Goal: Information Seeking & Learning: Learn about a topic

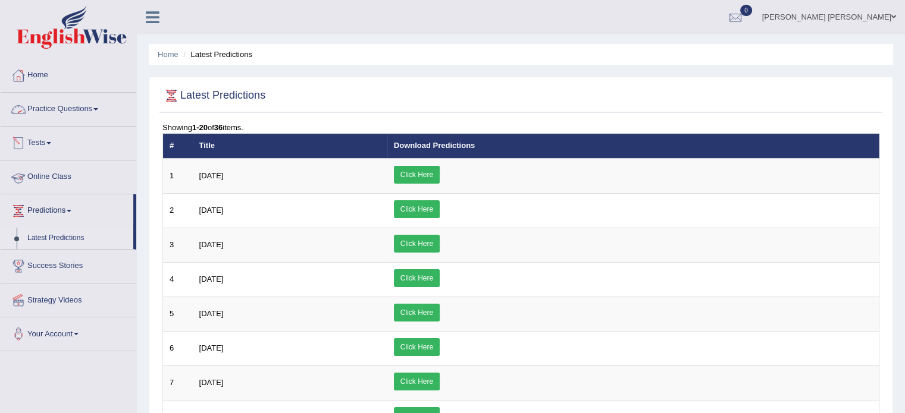
click at [54, 137] on link "Tests" at bounding box center [69, 142] width 136 height 30
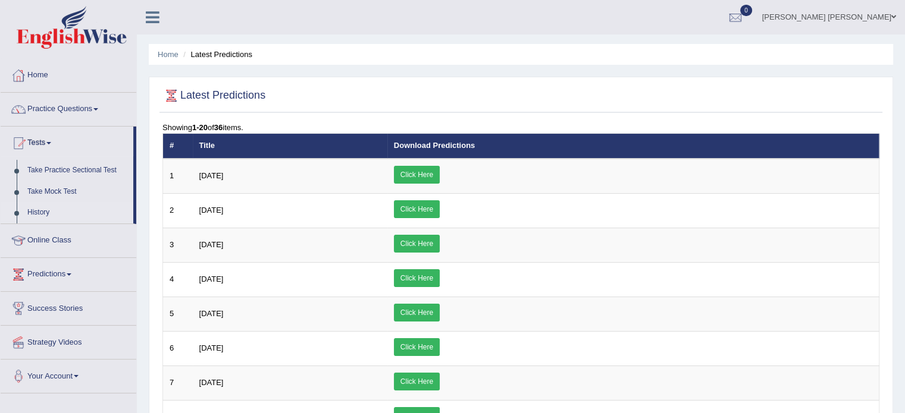
click at [29, 217] on link "History" at bounding box center [77, 212] width 111 height 21
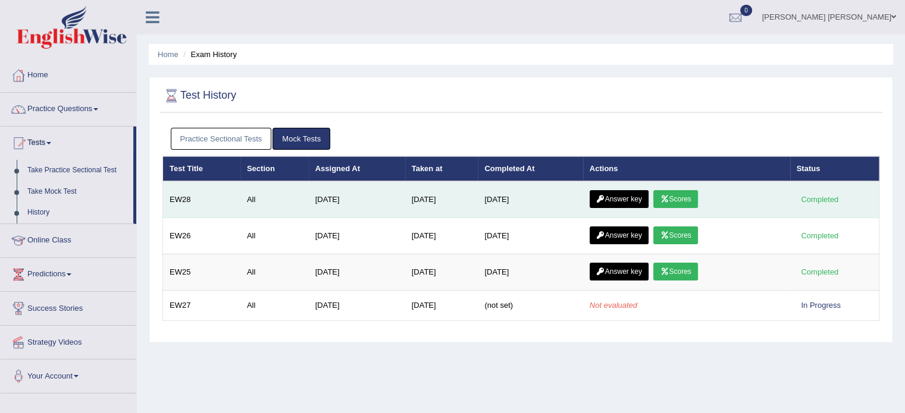
click at [628, 203] on link "Answer key" at bounding box center [619, 199] width 59 height 18
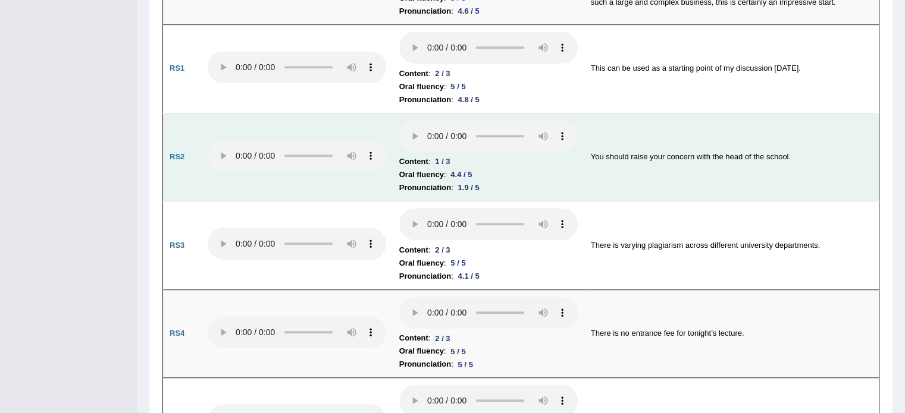
scroll to position [761, 0]
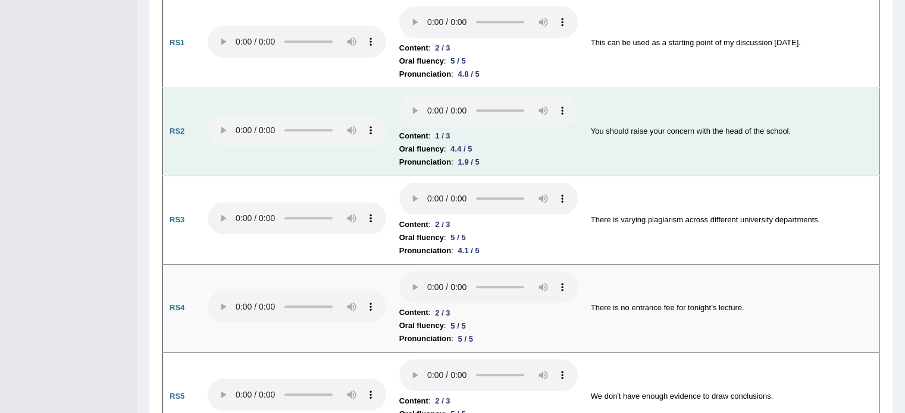
click at [410, 149] on td "Content : 1 / 3 Oral fluency : 4.4 / 5 Pronunciation : 1.9 / 5" at bounding box center [489, 131] width 192 height 89
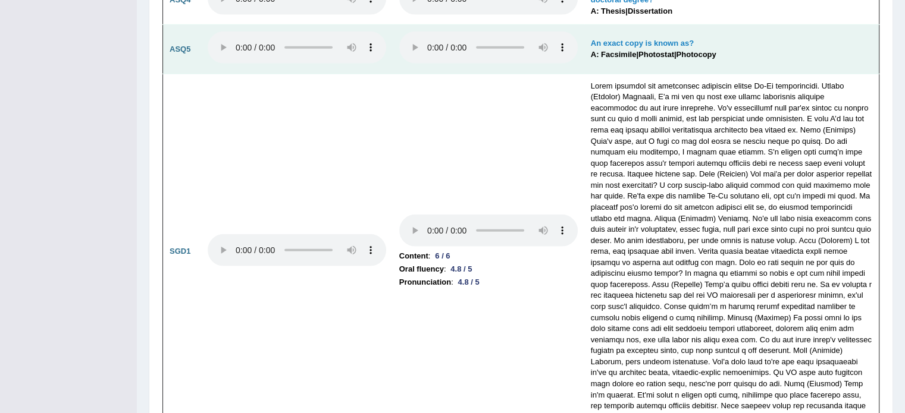
scroll to position [3450, 0]
click at [409, 285] on td "Content : 6 / 6 Oral fluency : 4.8 / 5 Pronunciation : 4.8 / 5" at bounding box center [489, 254] width 192 height 356
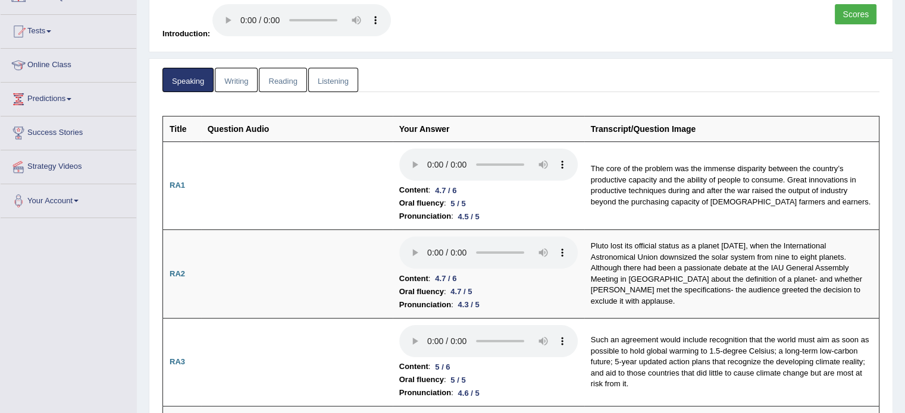
scroll to position [0, 0]
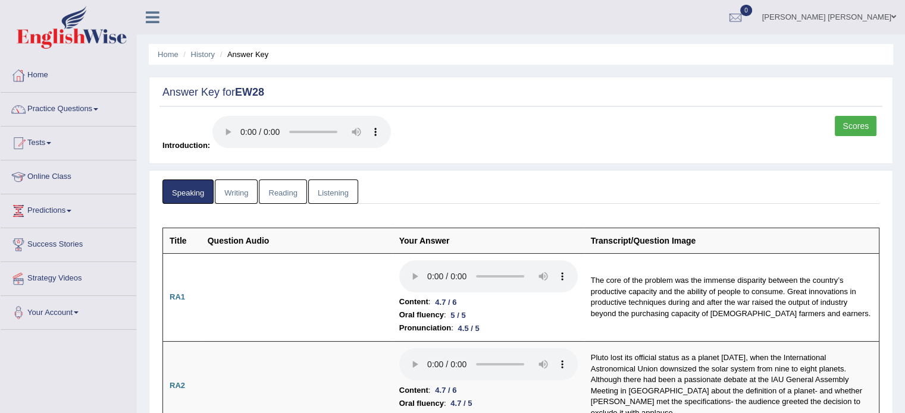
click at [229, 189] on link "Writing" at bounding box center [236, 192] width 43 height 24
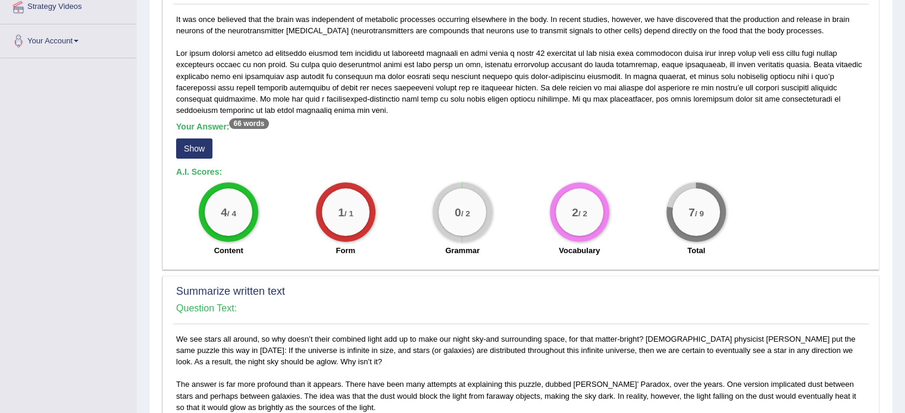
scroll to position [309, 0]
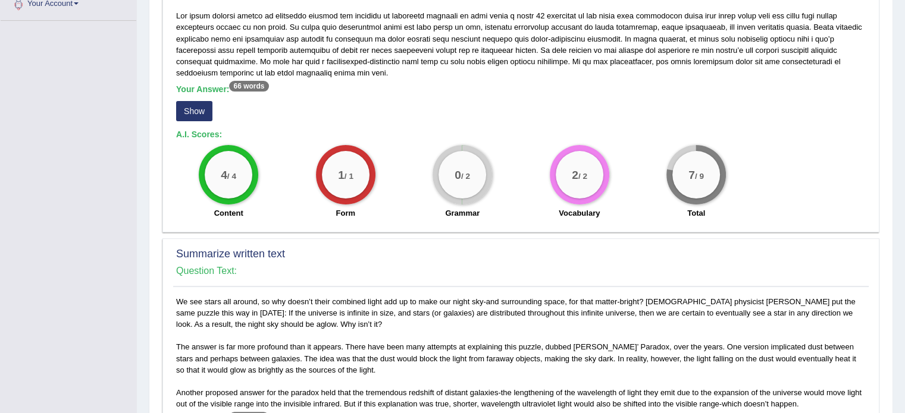
click at [195, 116] on button "Show" at bounding box center [194, 111] width 36 height 20
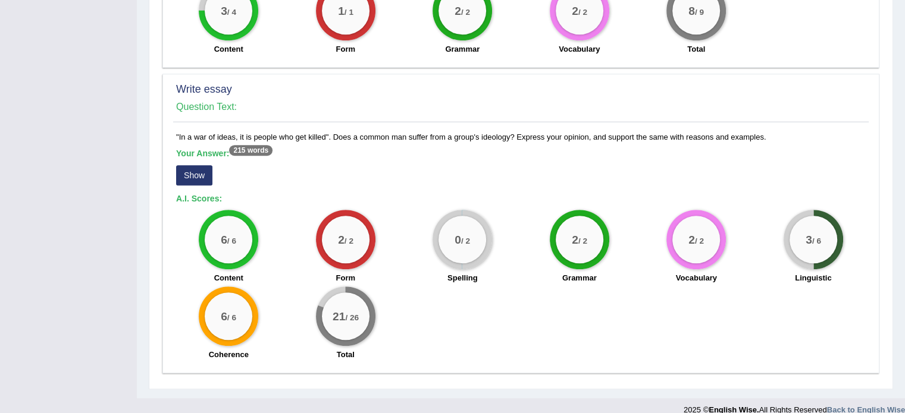
scroll to position [829, 0]
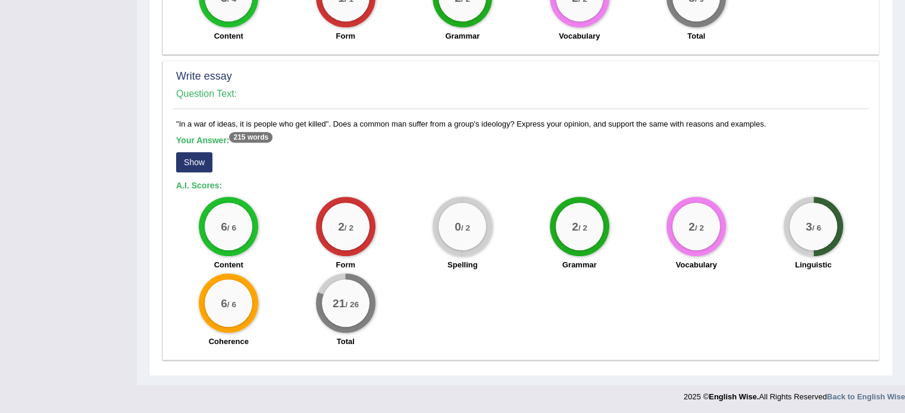
click at [200, 160] on button "Show" at bounding box center [194, 162] width 36 height 20
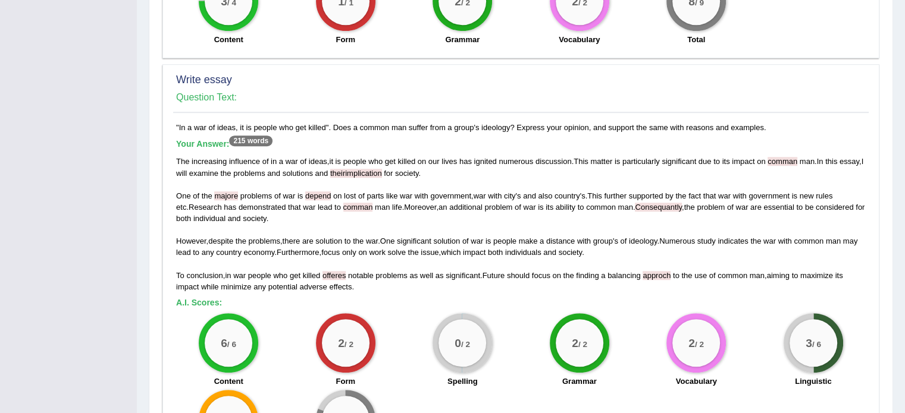
scroll to position [825, 0]
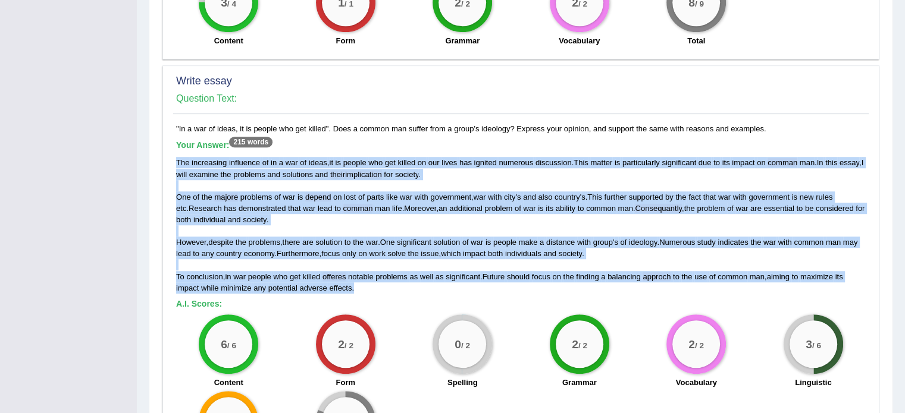
drag, startPoint x: 175, startPoint y: 158, endPoint x: 377, endPoint y: 287, distance: 239.4
click at [377, 287] on div ""In a war of ideas, it is people who get killed". Does a common man suffer from…" at bounding box center [520, 297] width 695 height 349
copy div "The increasing influence of in a war of ideas , it is people who get killed on …"
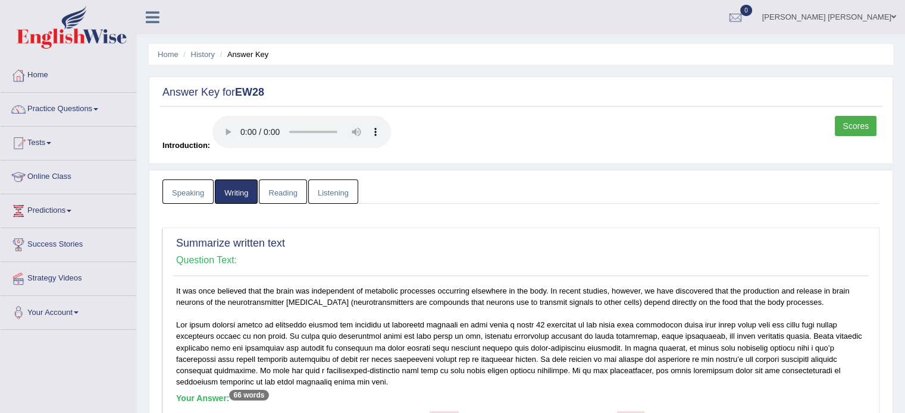
scroll to position [0, 0]
click at [304, 186] on link "Reading" at bounding box center [283, 192] width 48 height 24
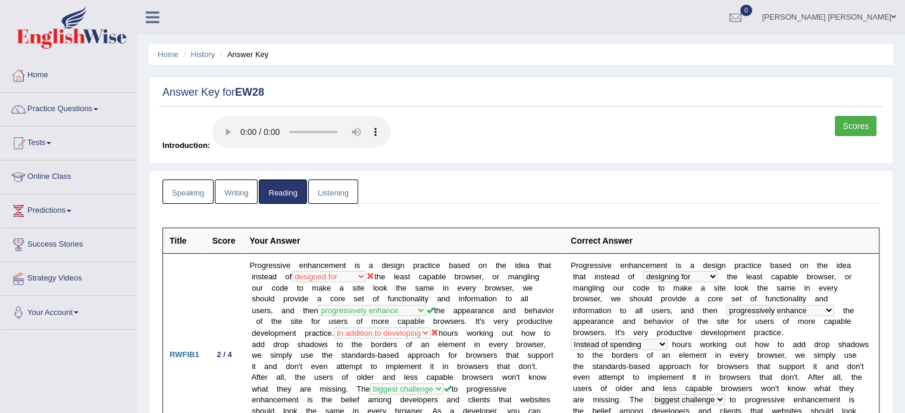
click at [332, 199] on link "Listening" at bounding box center [333, 192] width 50 height 24
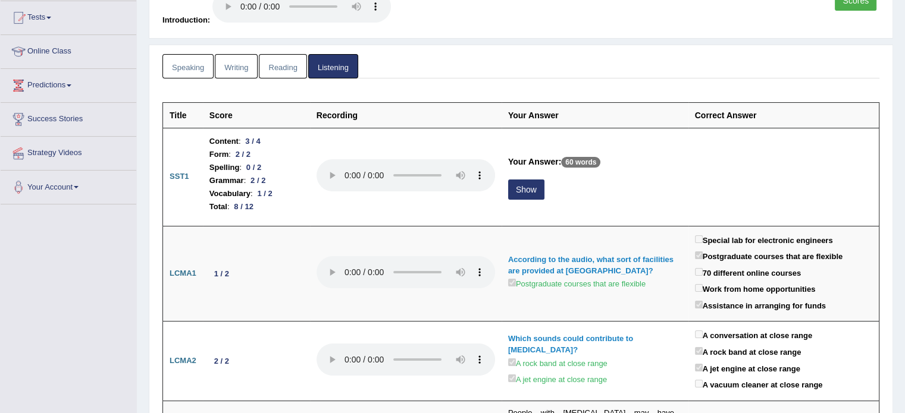
scroll to position [167, 0]
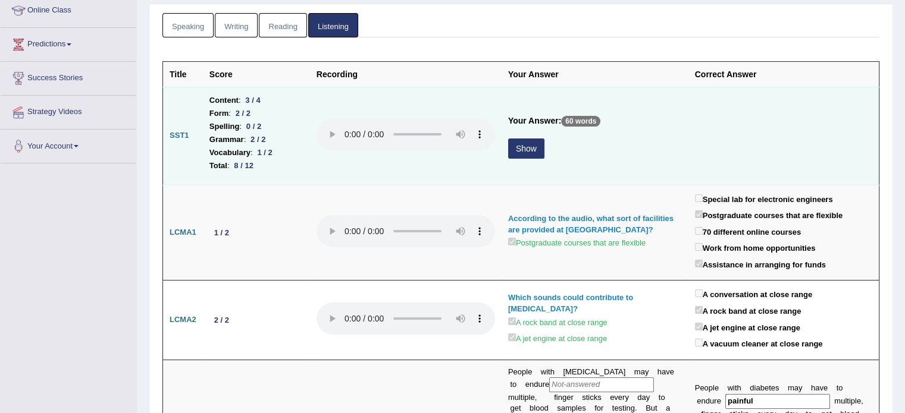
click at [529, 145] on button "Show" at bounding box center [526, 149] width 36 height 20
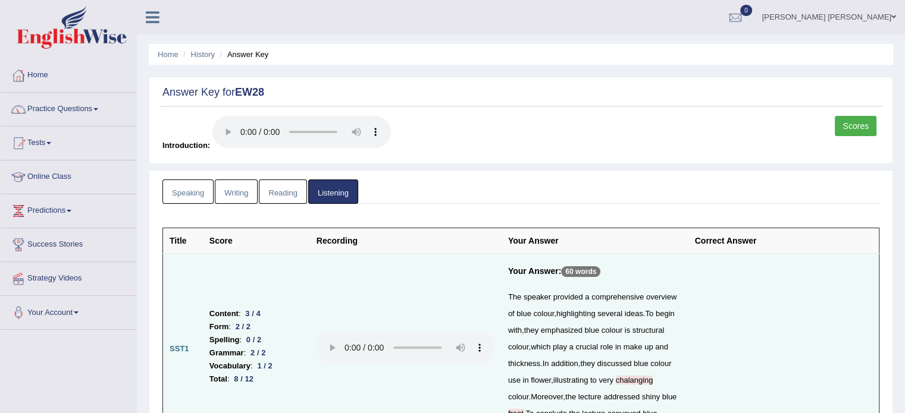
scroll to position [0, 0]
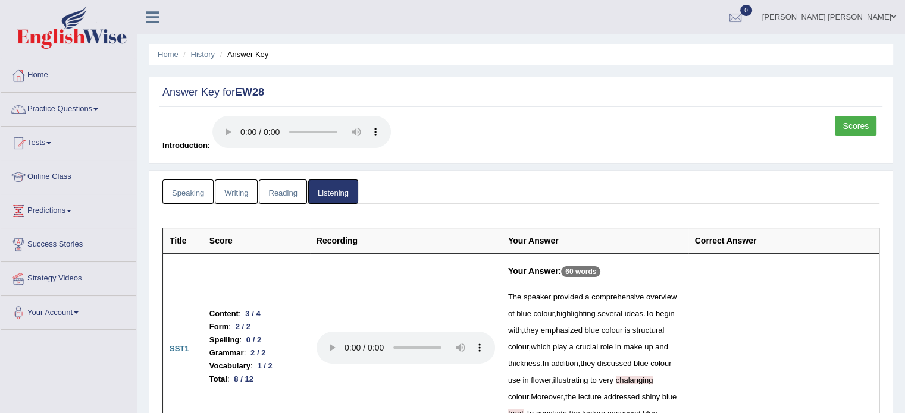
click at [240, 193] on link "Writing" at bounding box center [236, 192] width 43 height 24
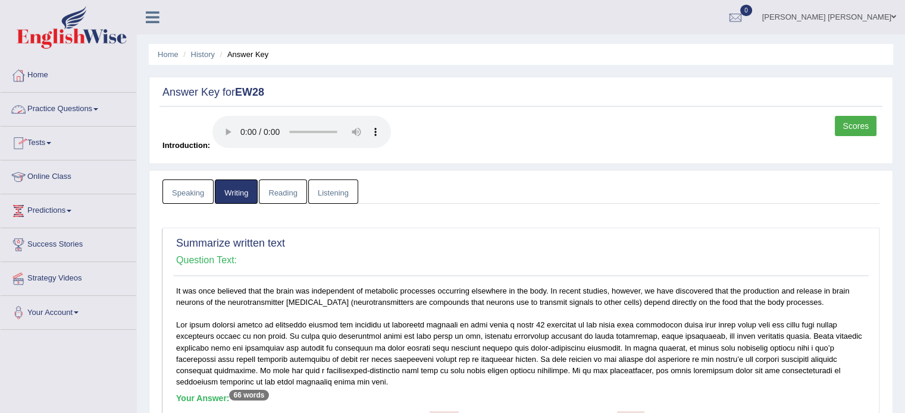
click at [86, 104] on link "Practice Questions" at bounding box center [69, 108] width 136 height 30
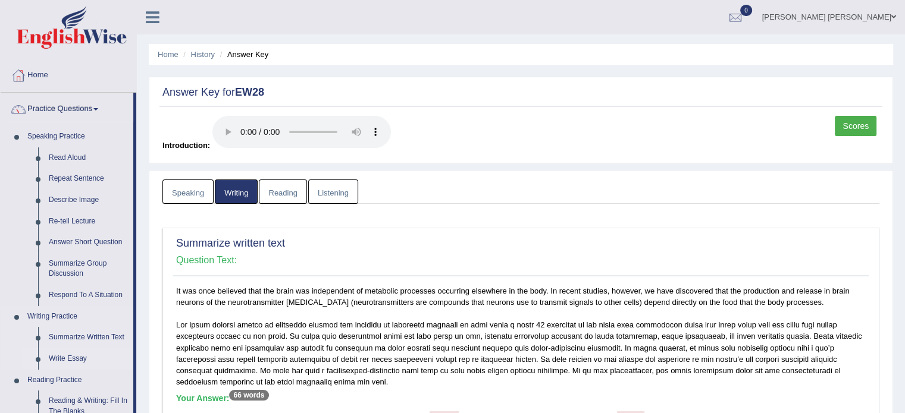
click at [76, 363] on link "Write Essay" at bounding box center [88, 359] width 90 height 21
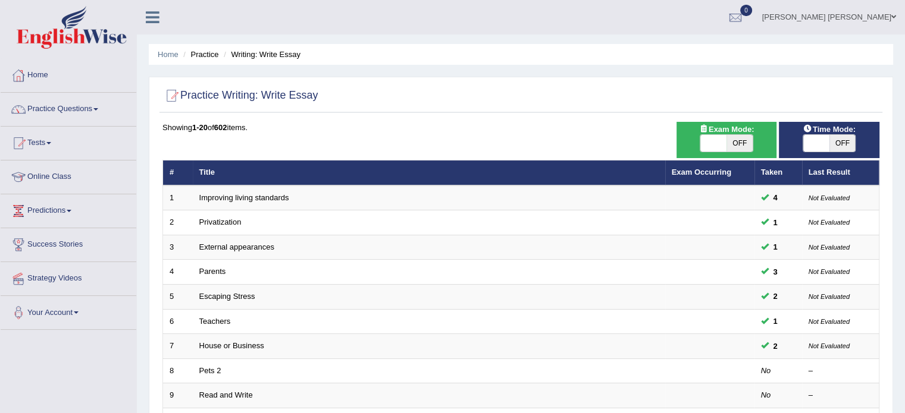
scroll to position [362, 0]
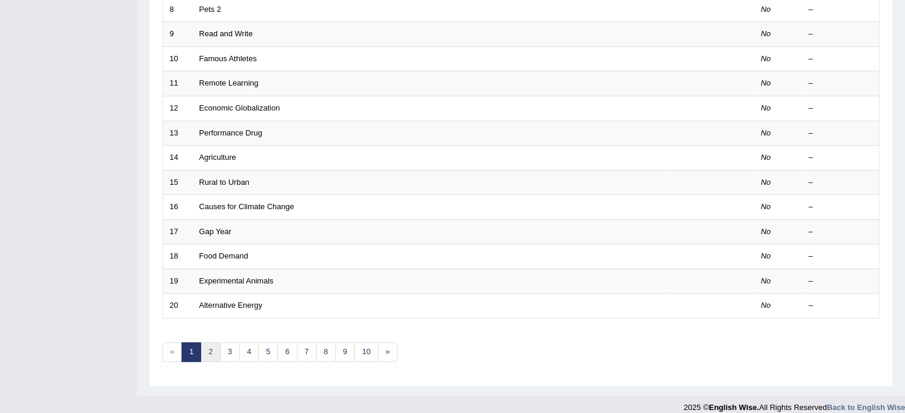
click at [211, 344] on link "2" at bounding box center [210, 353] width 20 height 20
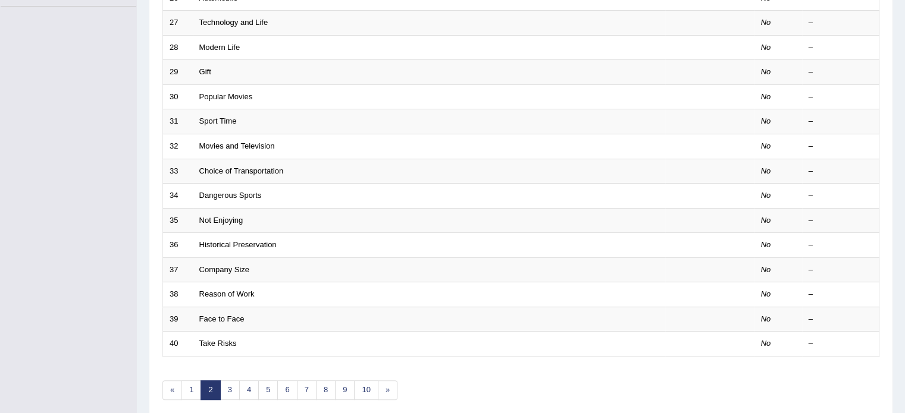
scroll to position [357, 0]
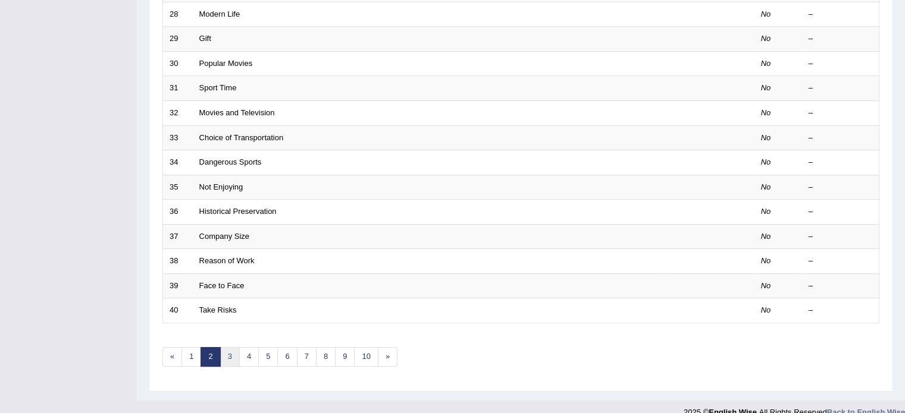
click at [233, 352] on link "3" at bounding box center [230, 357] width 20 height 20
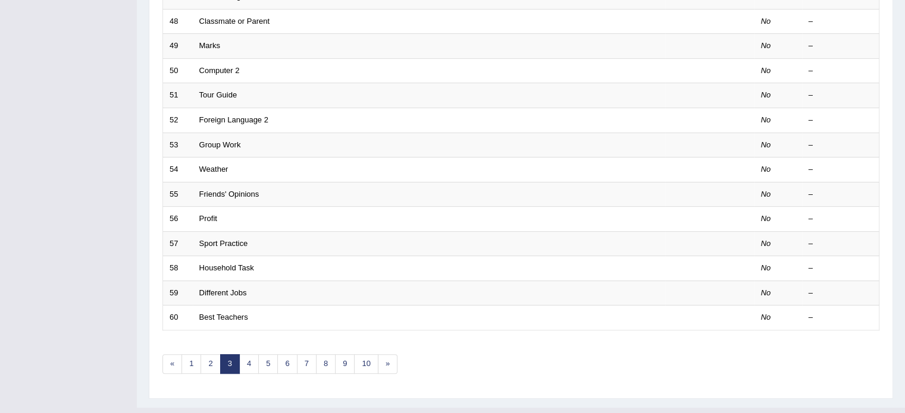
scroll to position [371, 0]
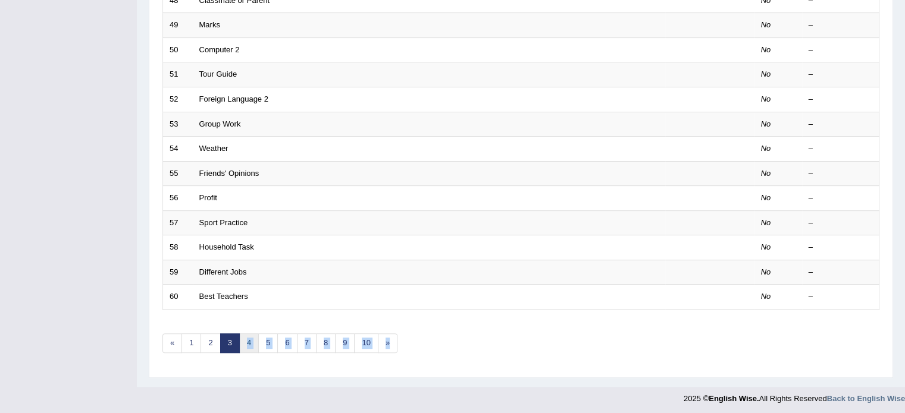
drag, startPoint x: 0, startPoint y: 0, endPoint x: 245, endPoint y: 341, distance: 419.8
click at [245, 341] on div "Showing 41-60 of 602 items. # Title Exam Occurring Taken Last Result 41 Life Su…" at bounding box center [520, 59] width 717 height 617
click at [245, 341] on link "4" at bounding box center [249, 344] width 20 height 20
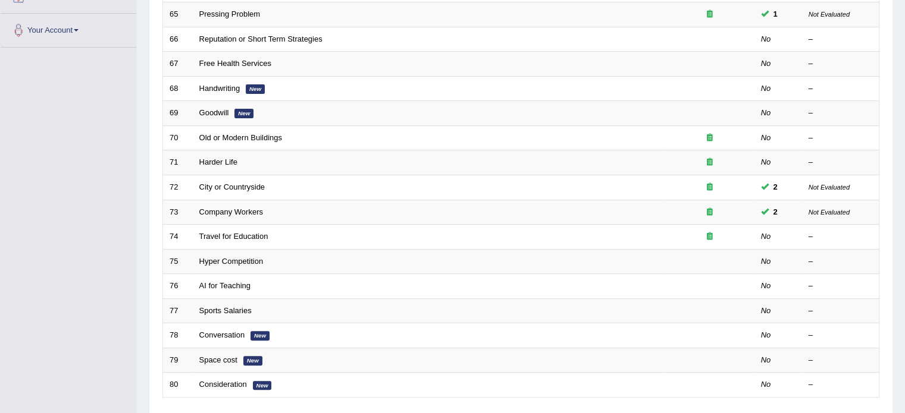
scroll to position [357, 0]
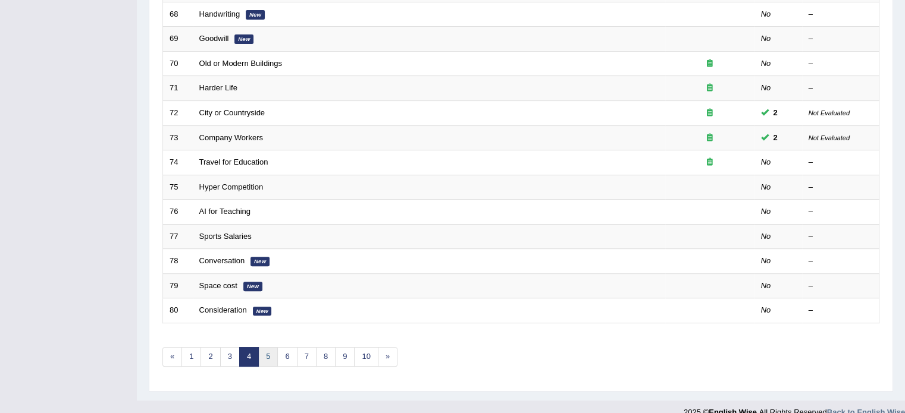
click at [262, 359] on link "5" at bounding box center [268, 357] width 20 height 20
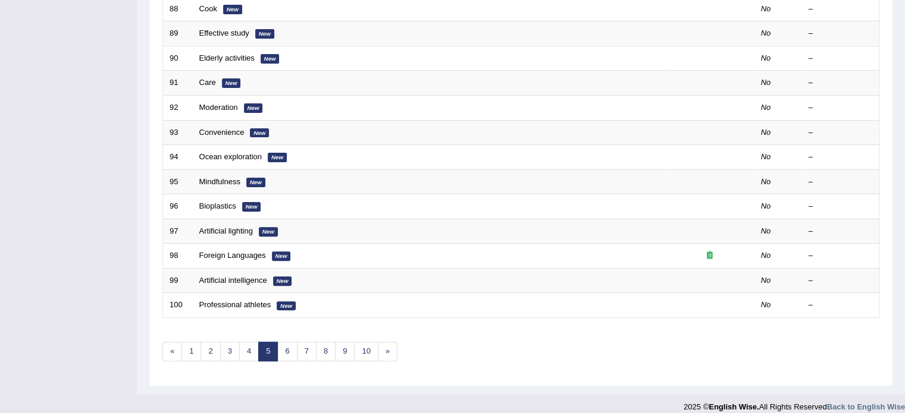
scroll to position [371, 0]
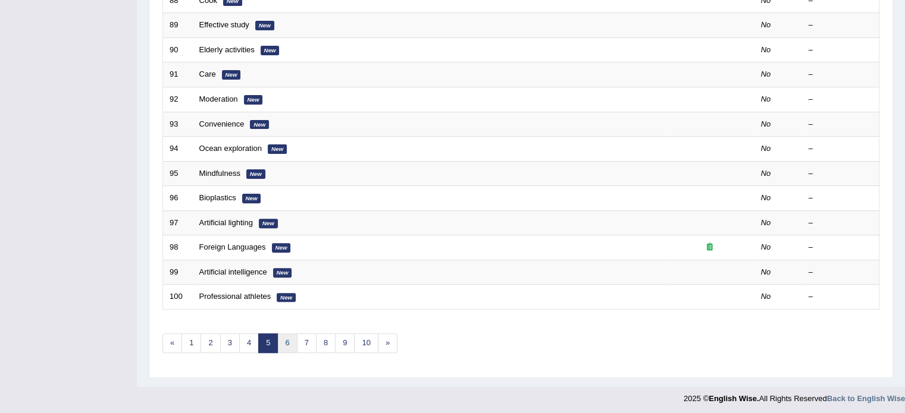
click at [290, 347] on link "6" at bounding box center [287, 344] width 20 height 20
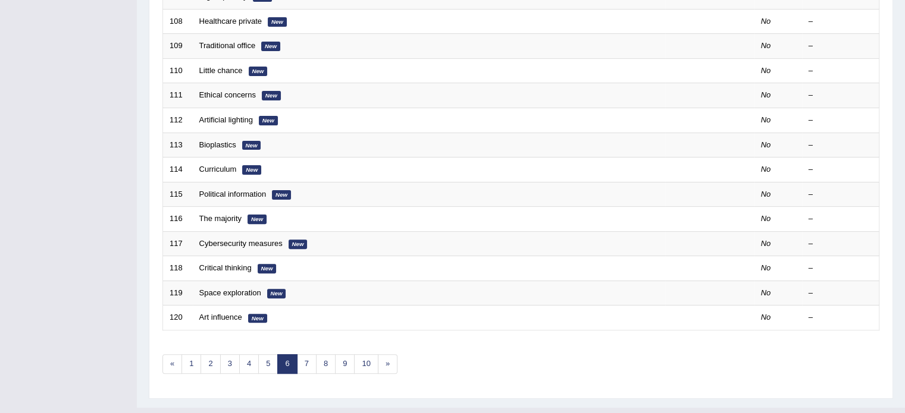
scroll to position [371, 0]
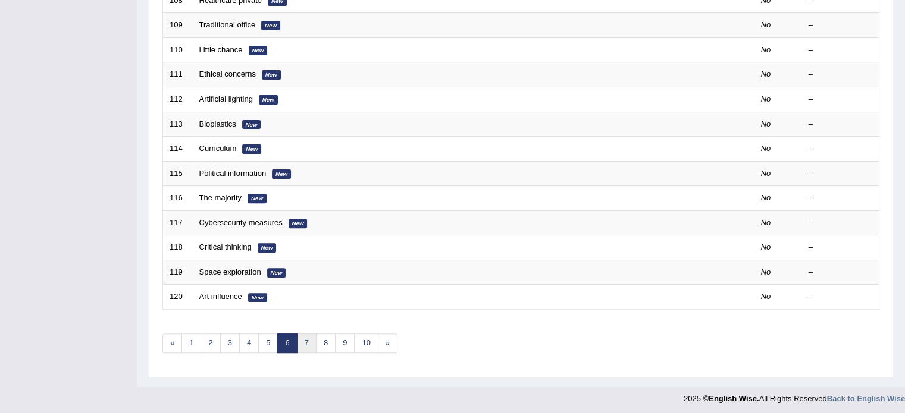
click at [305, 344] on link "7" at bounding box center [307, 344] width 20 height 20
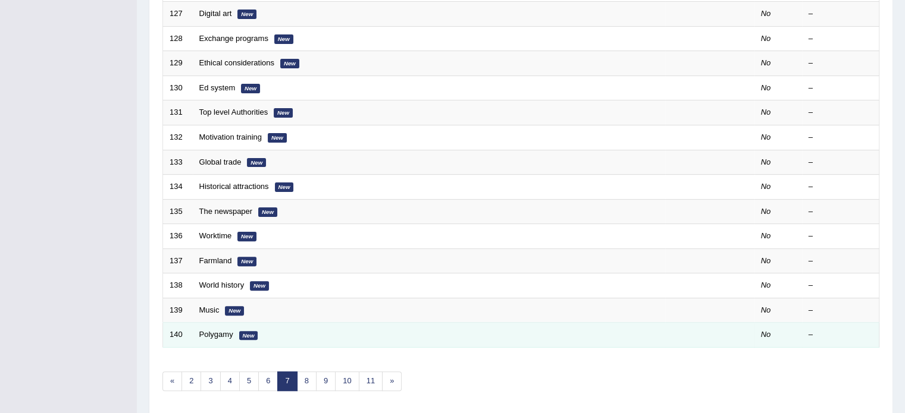
scroll to position [333, 0]
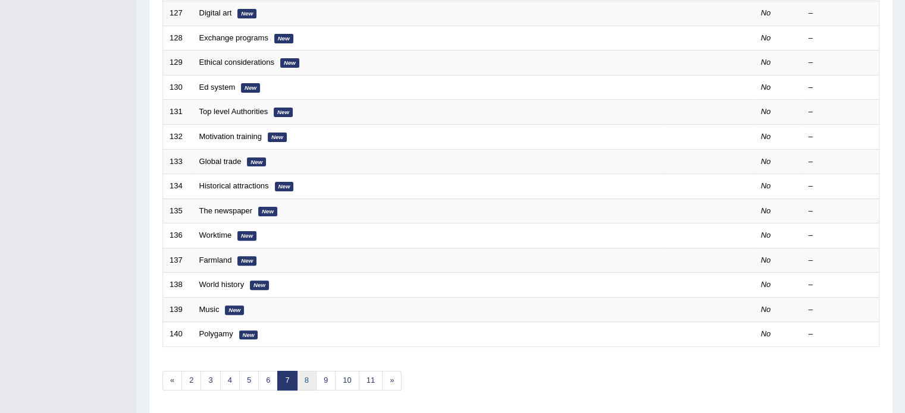
click at [308, 372] on link "8" at bounding box center [307, 381] width 20 height 20
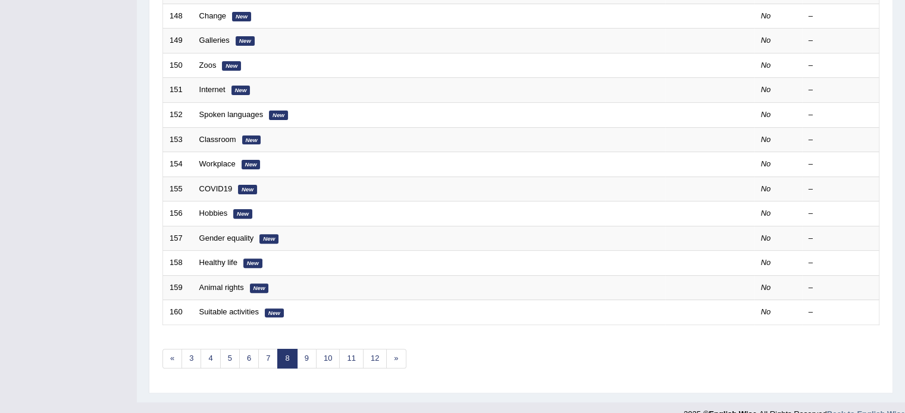
scroll to position [357, 0]
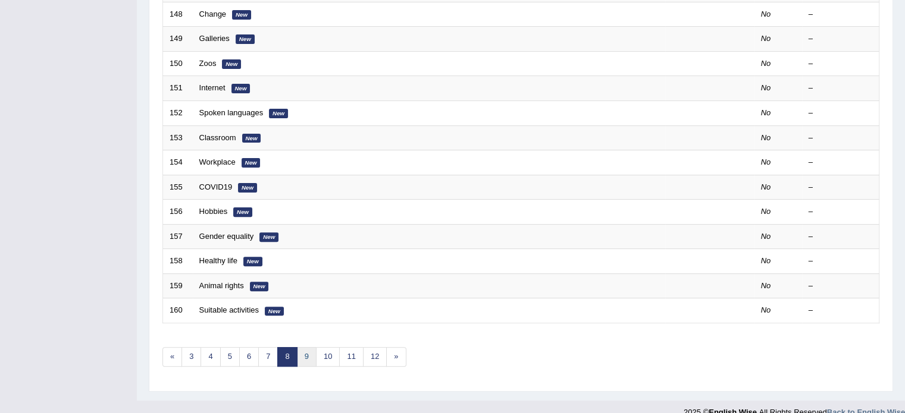
click at [304, 352] on link "9" at bounding box center [307, 357] width 20 height 20
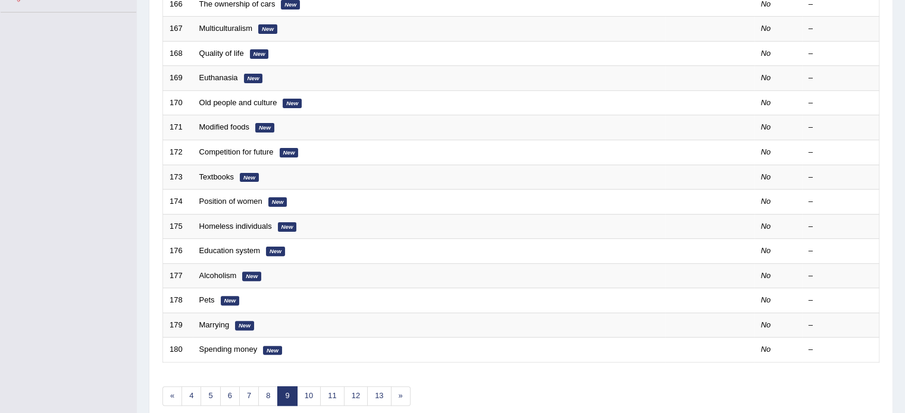
scroll to position [333, 0]
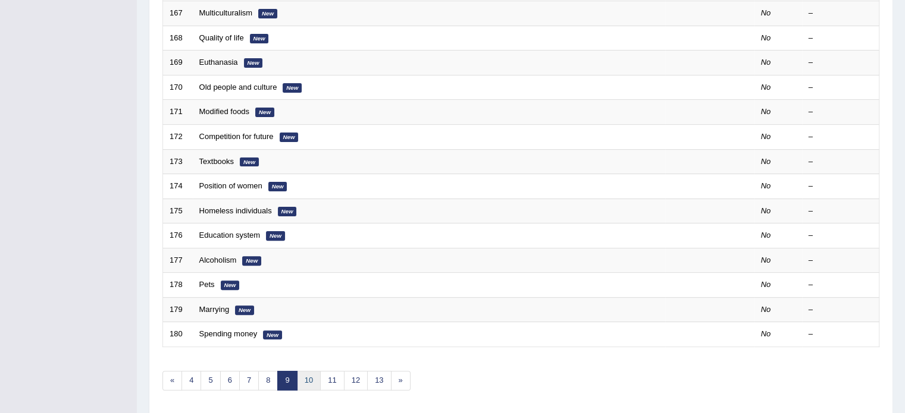
click at [313, 379] on link "10" at bounding box center [309, 381] width 24 height 20
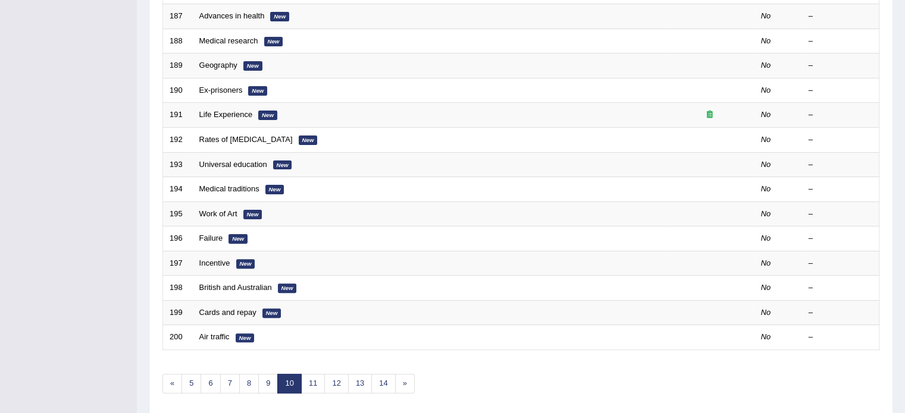
scroll to position [371, 0]
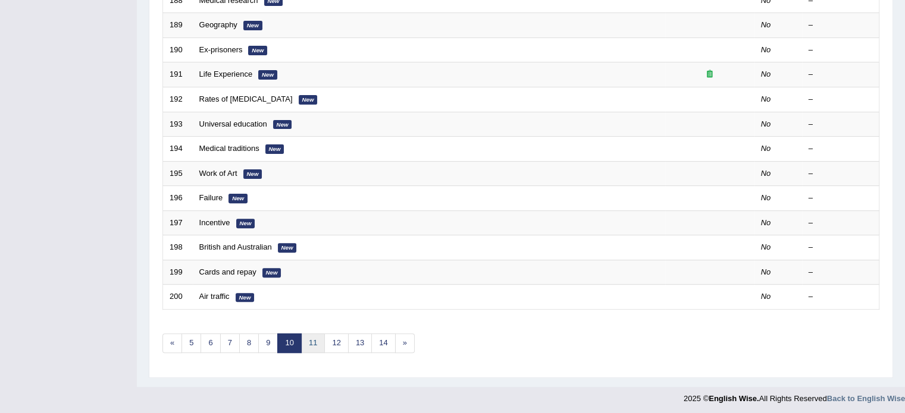
click at [314, 340] on link "11" at bounding box center [313, 344] width 24 height 20
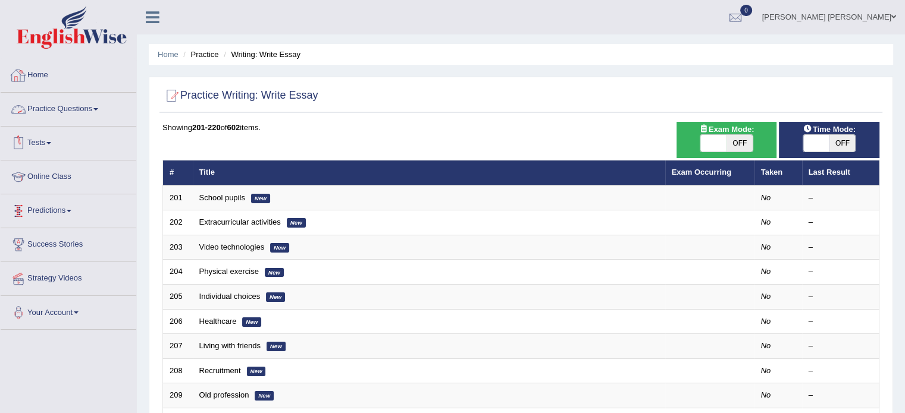
click at [35, 76] on link "Home" at bounding box center [69, 74] width 136 height 30
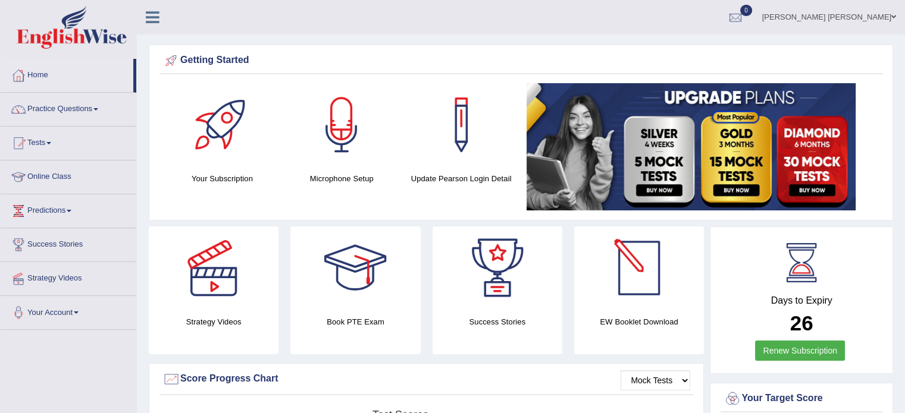
click at [618, 300] on div at bounding box center [638, 268] width 83 height 83
click at [631, 323] on h4 "EW Booklet Download" at bounding box center [639, 322] width 130 height 12
click at [349, 271] on div at bounding box center [355, 268] width 83 height 83
click at [69, 109] on link "Practice Questions" at bounding box center [69, 108] width 136 height 30
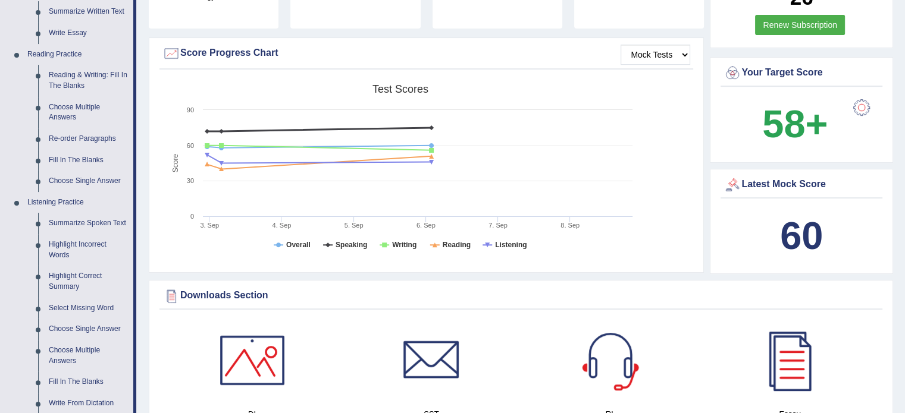
scroll to position [333, 0]
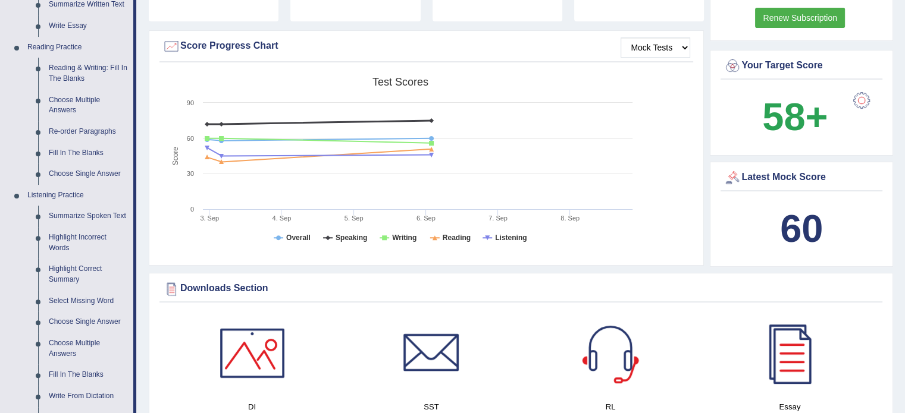
click at [150, 325] on div "Downloads Section DI SST RL Essay Vocab List Collocation List SWT Grammar × Sor…" at bounding box center [521, 405] width 744 height 264
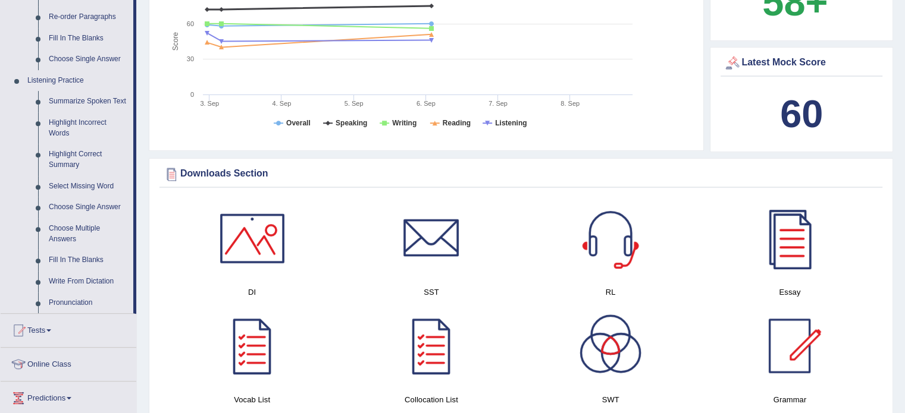
scroll to position [523, 0]
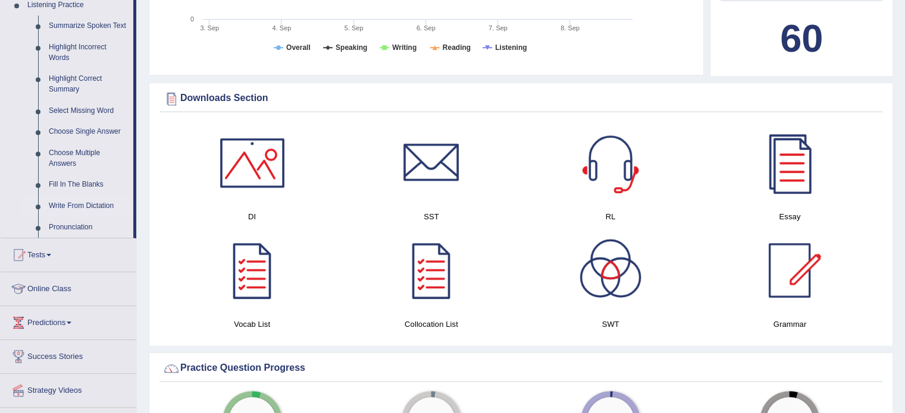
click at [100, 203] on link "Write From Dictation" at bounding box center [88, 206] width 90 height 21
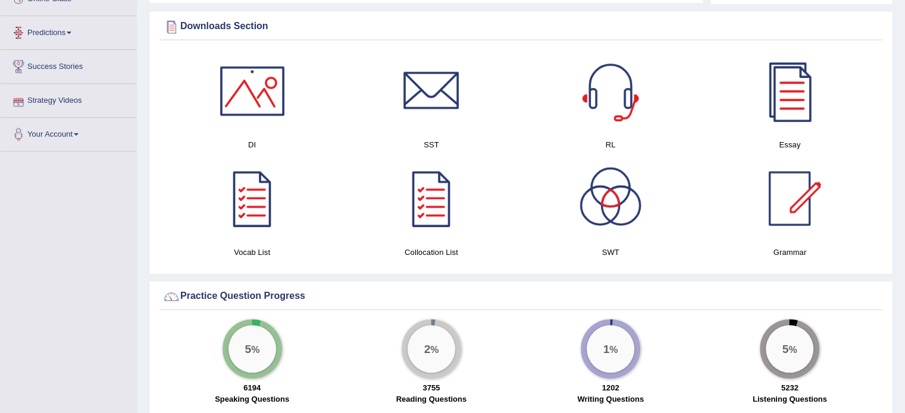
scroll to position [540, 0]
